Goal: Find specific page/section

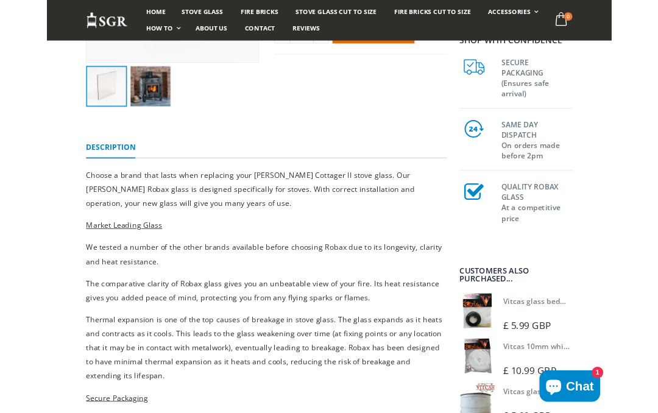
scroll to position [211, 0]
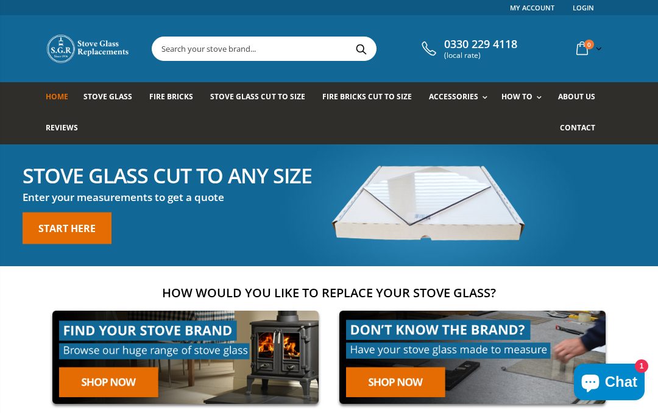
click at [121, 92] on span "Stove Glass" at bounding box center [107, 96] width 49 height 10
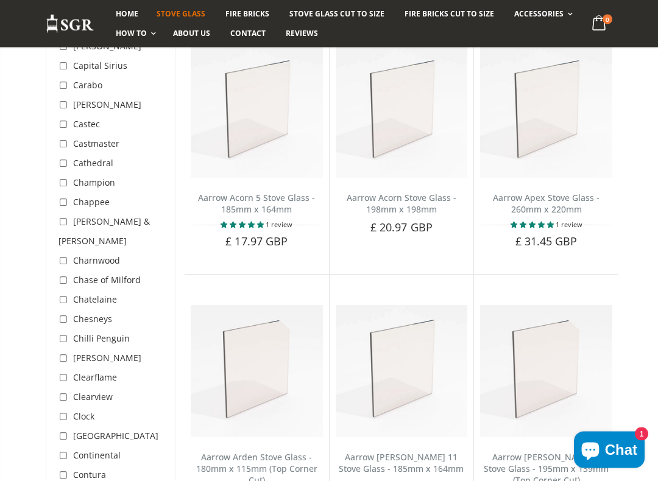
scroll to position [770, 0]
click at [75, 352] on span "Clarke" at bounding box center [107, 358] width 68 height 12
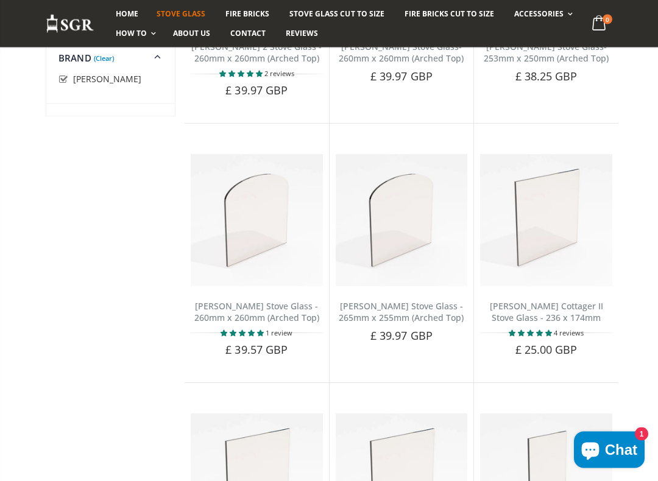
scroll to position [687, 0]
click at [570, 209] on img at bounding box center [546, 220] width 132 height 132
